Goal: Information Seeking & Learning: Understand process/instructions

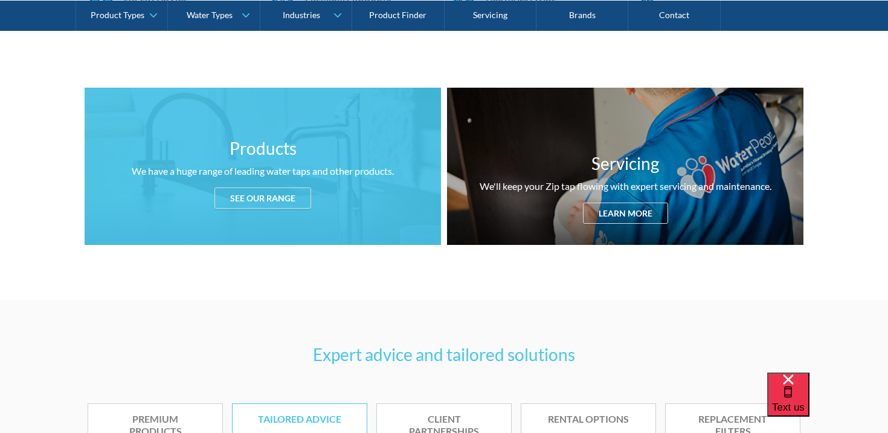
click at [270, 199] on div "See our range" at bounding box center [262, 197] width 97 height 21
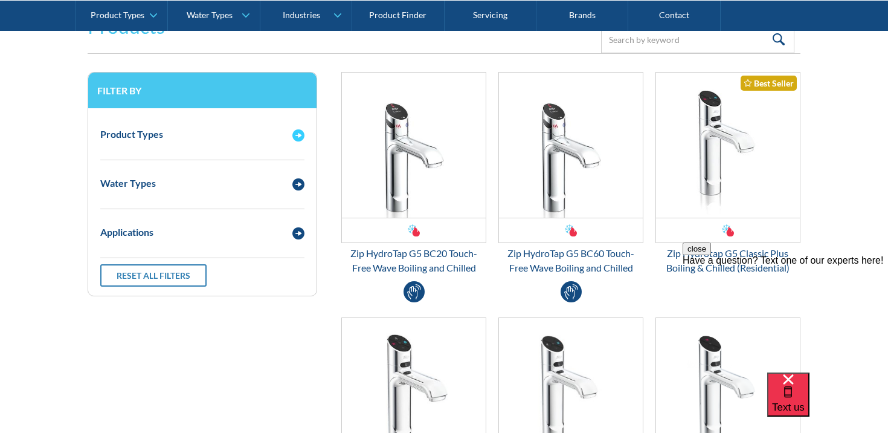
click at [295, 135] on img "Email Form 3" at bounding box center [298, 135] width 12 height 12
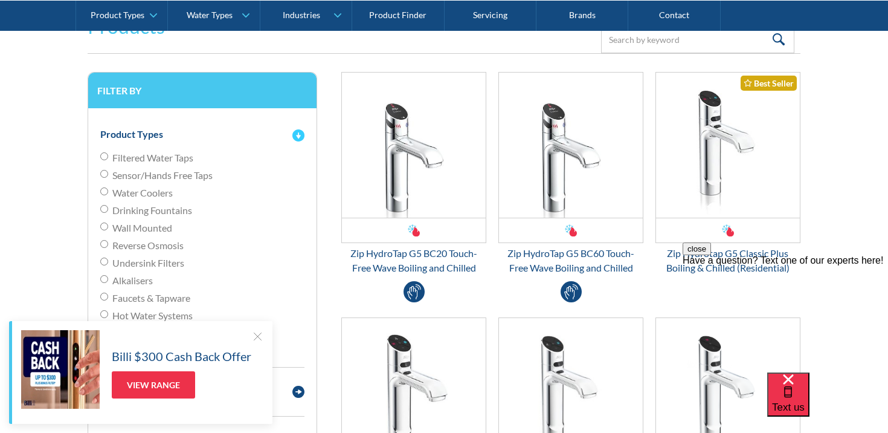
scroll to position [1085, 0]
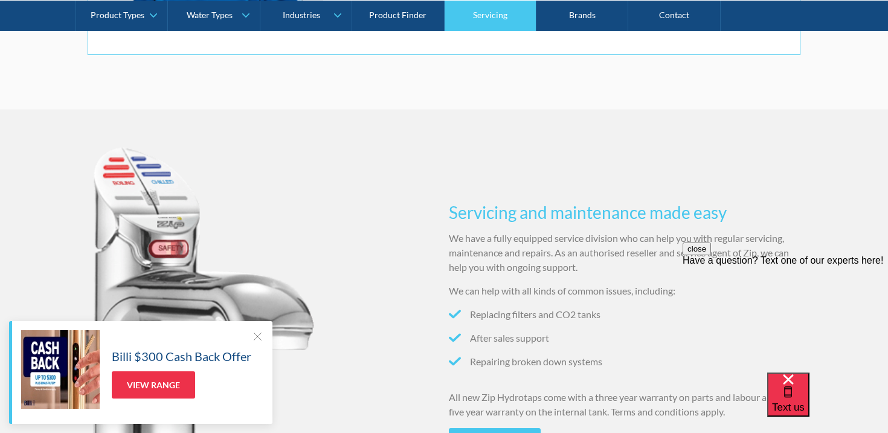
click at [501, 28] on link "Servicing" at bounding box center [491, 15] width 92 height 30
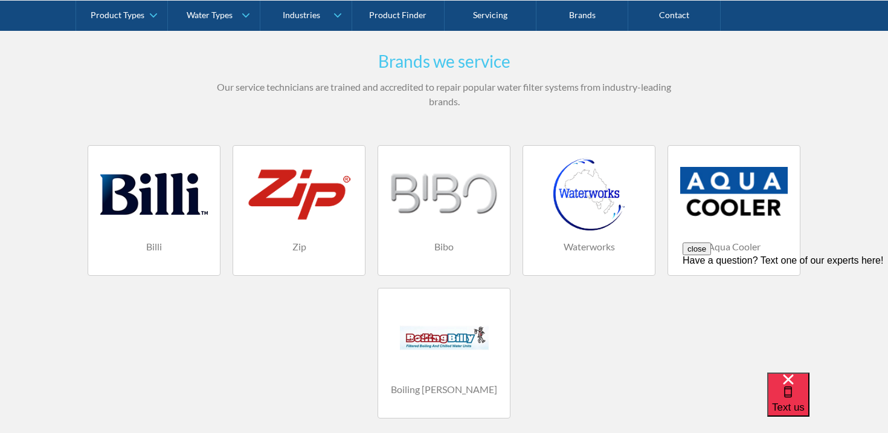
scroll to position [789, 0]
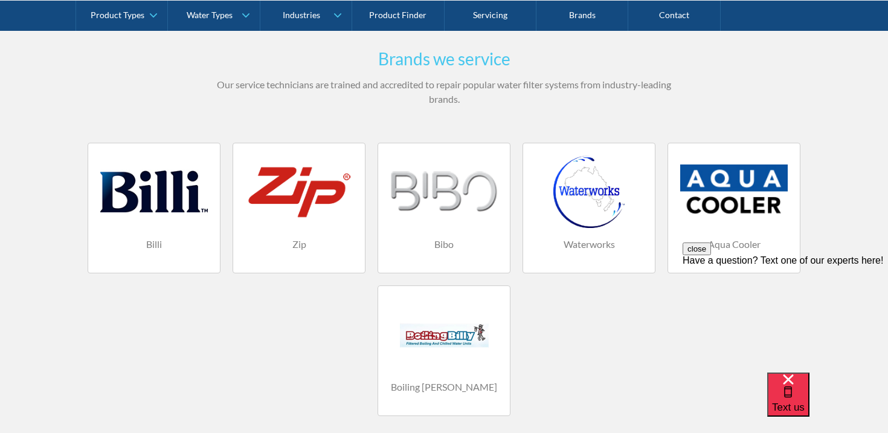
click at [262, 211] on div at bounding box center [299, 191] width 108 height 73
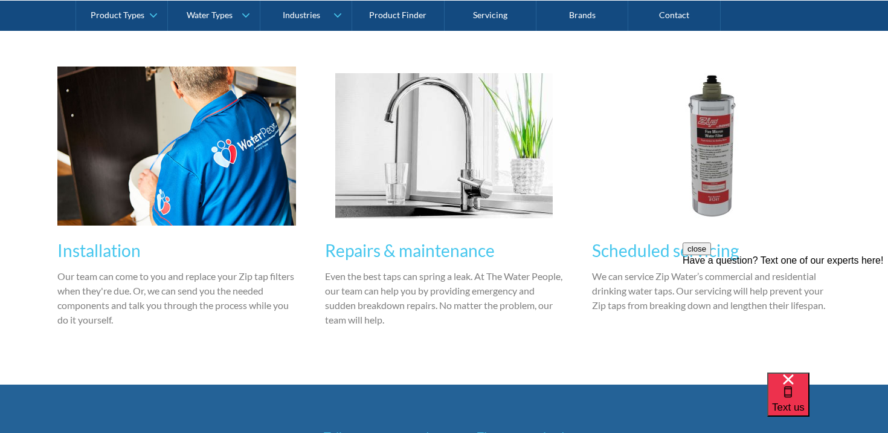
click at [437, 173] on img at bounding box center [444, 145] width 218 height 145
click at [392, 253] on h3 "Repairs & maintenance" at bounding box center [444, 249] width 239 height 25
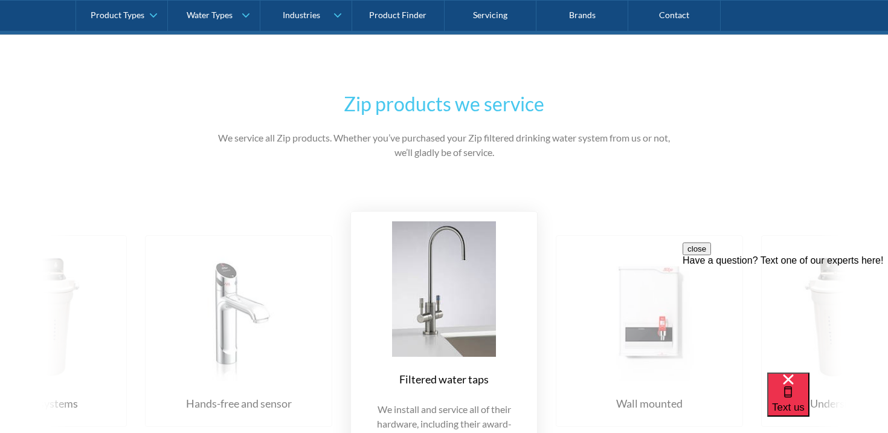
scroll to position [1555, 0]
